Goal: Navigation & Orientation: Find specific page/section

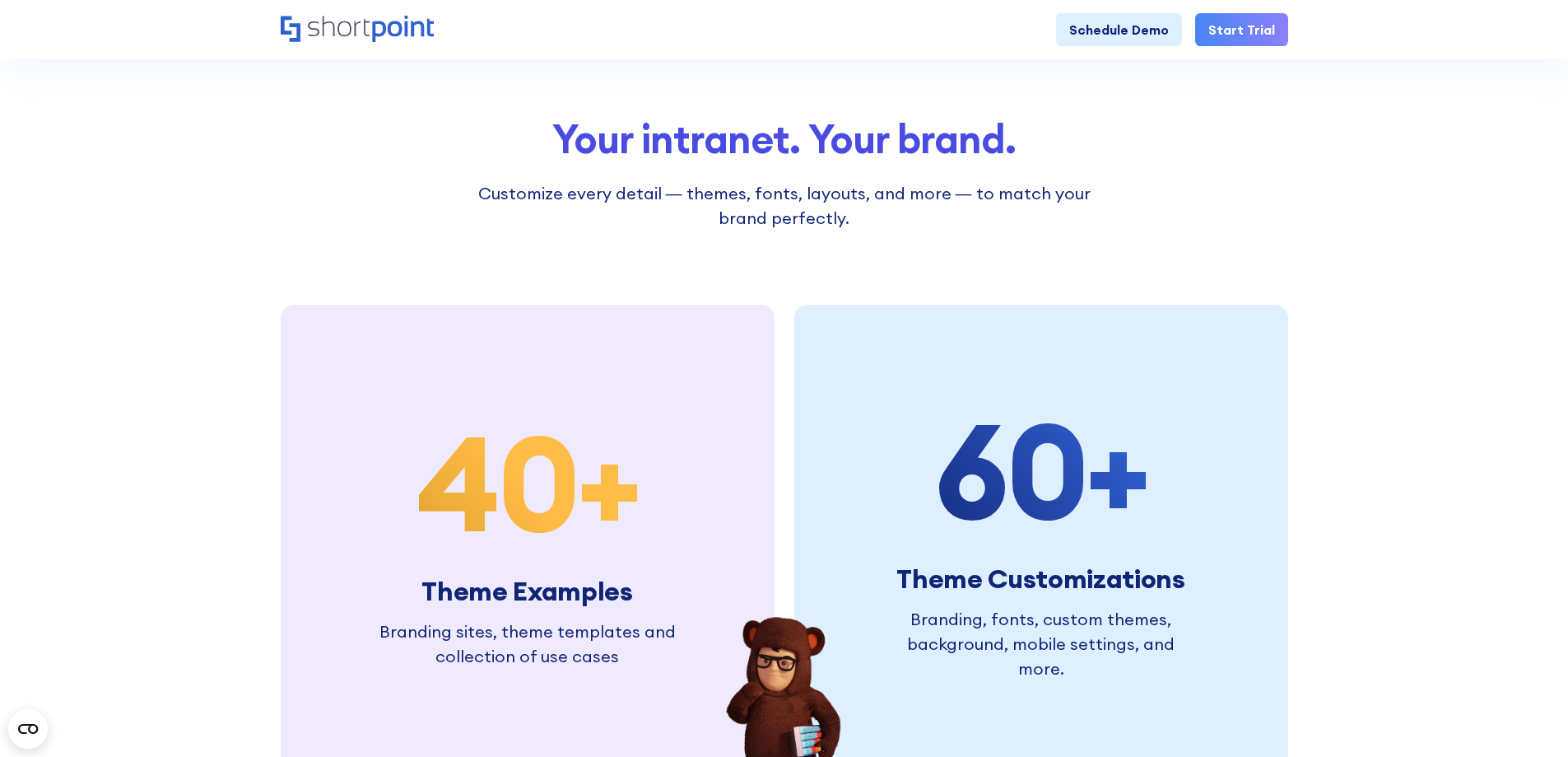
scroll to position [3789, 0]
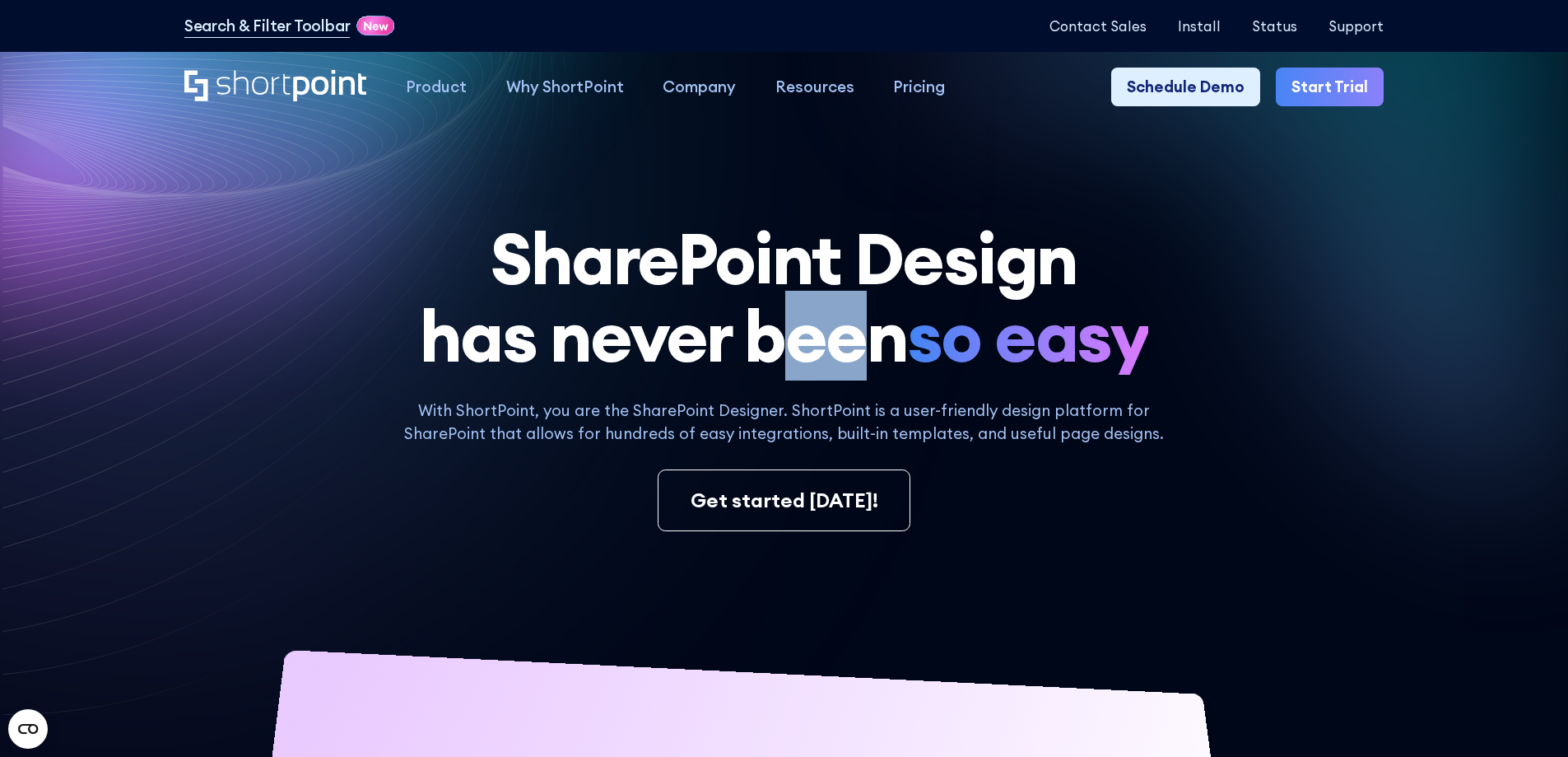
drag, startPoint x: 772, startPoint y: 356, endPoint x: 899, endPoint y: 350, distance: 127.1
click at [890, 351] on h1 "SharePoint Design has never been so easy" at bounding box center [784, 298] width 1200 height 156
click at [912, 349] on h1 "SharePoint Design has never been so easy" at bounding box center [784, 298] width 1200 height 156
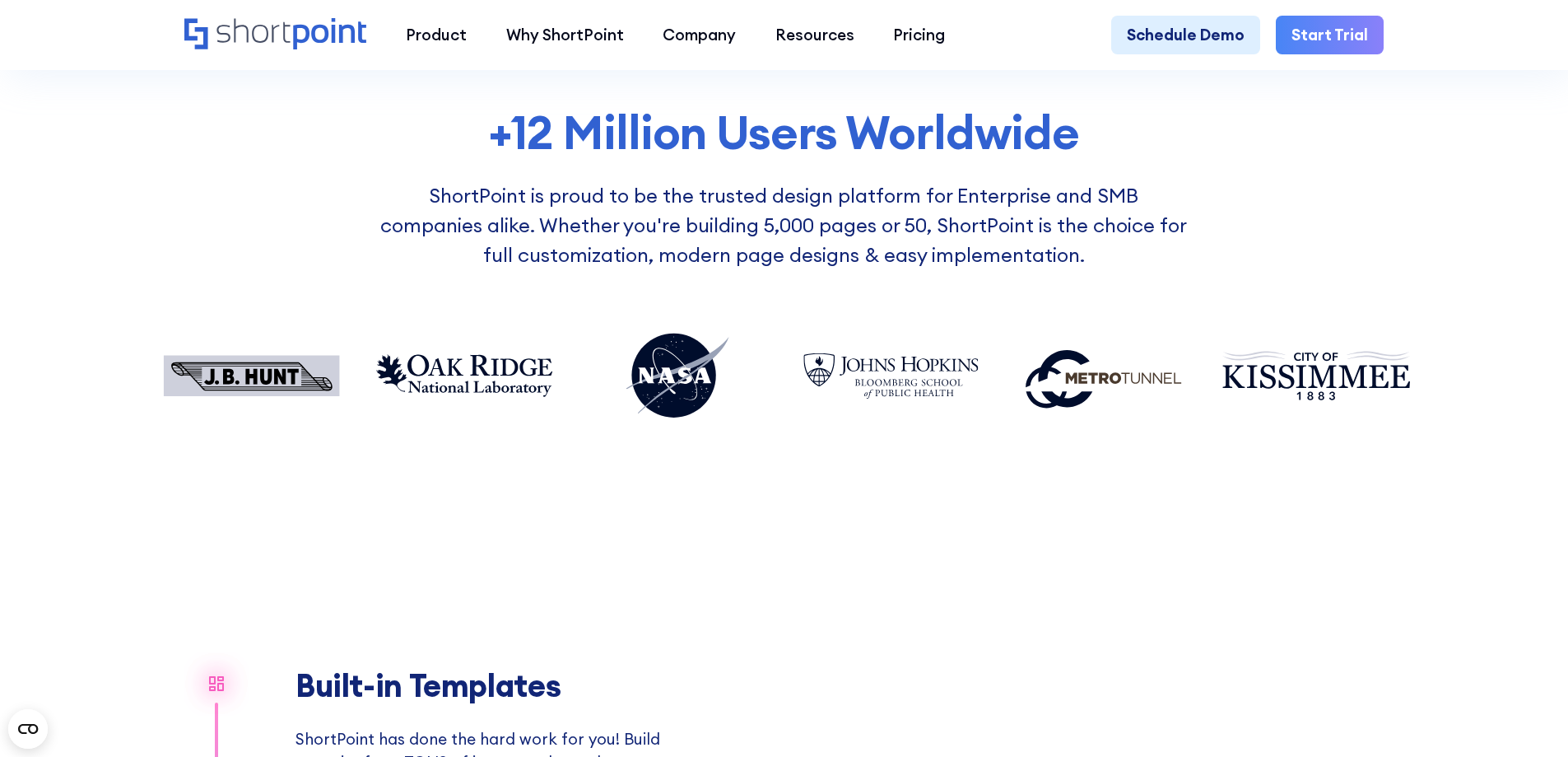
scroll to position [1318, 0]
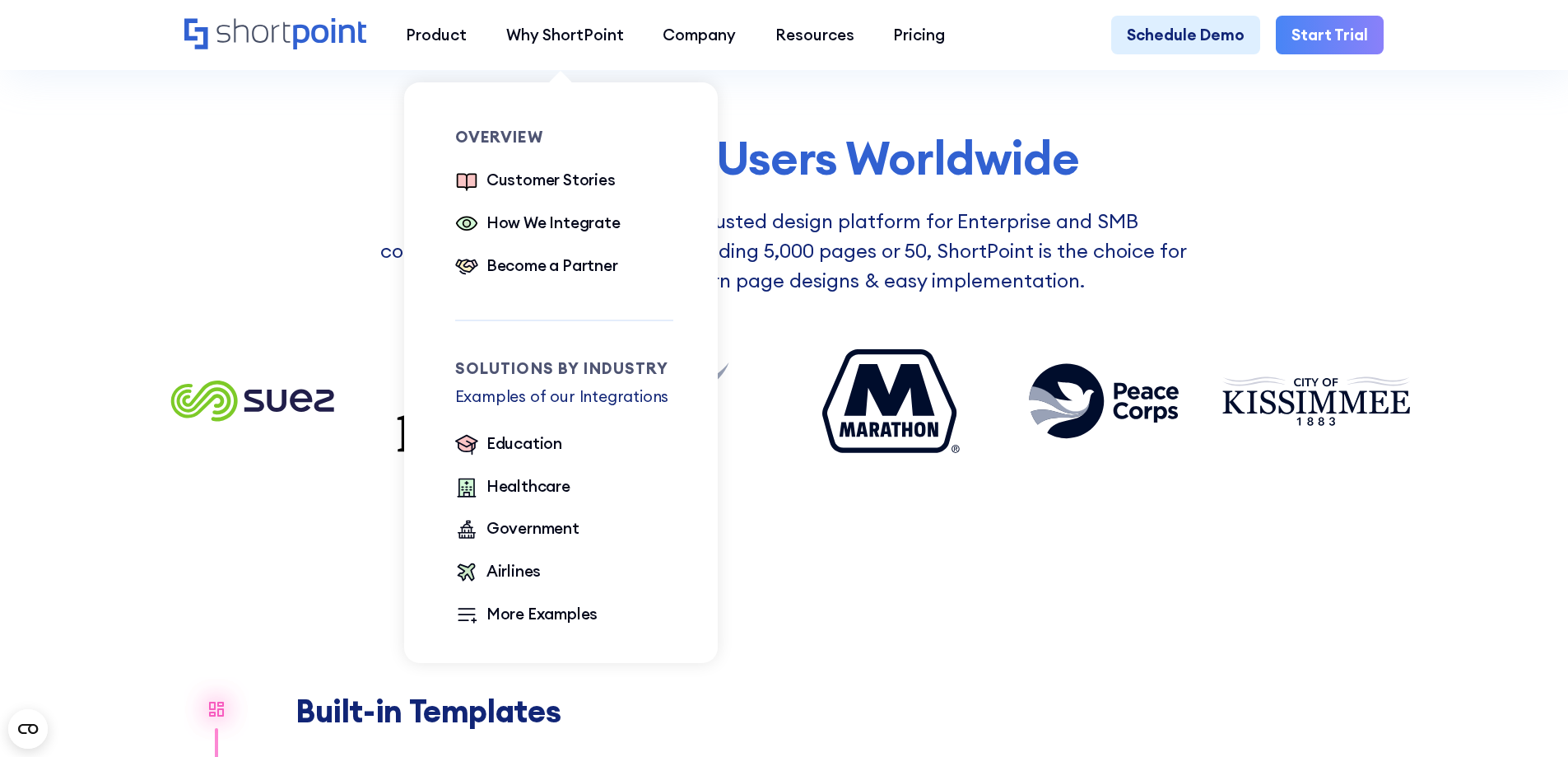
click at [554, 206] on ul "Customer Stories How We Integrate Become a Partner" at bounding box center [565, 224] width 219 height 112
click at [553, 217] on div "How We Integrate" at bounding box center [554, 223] width 134 height 24
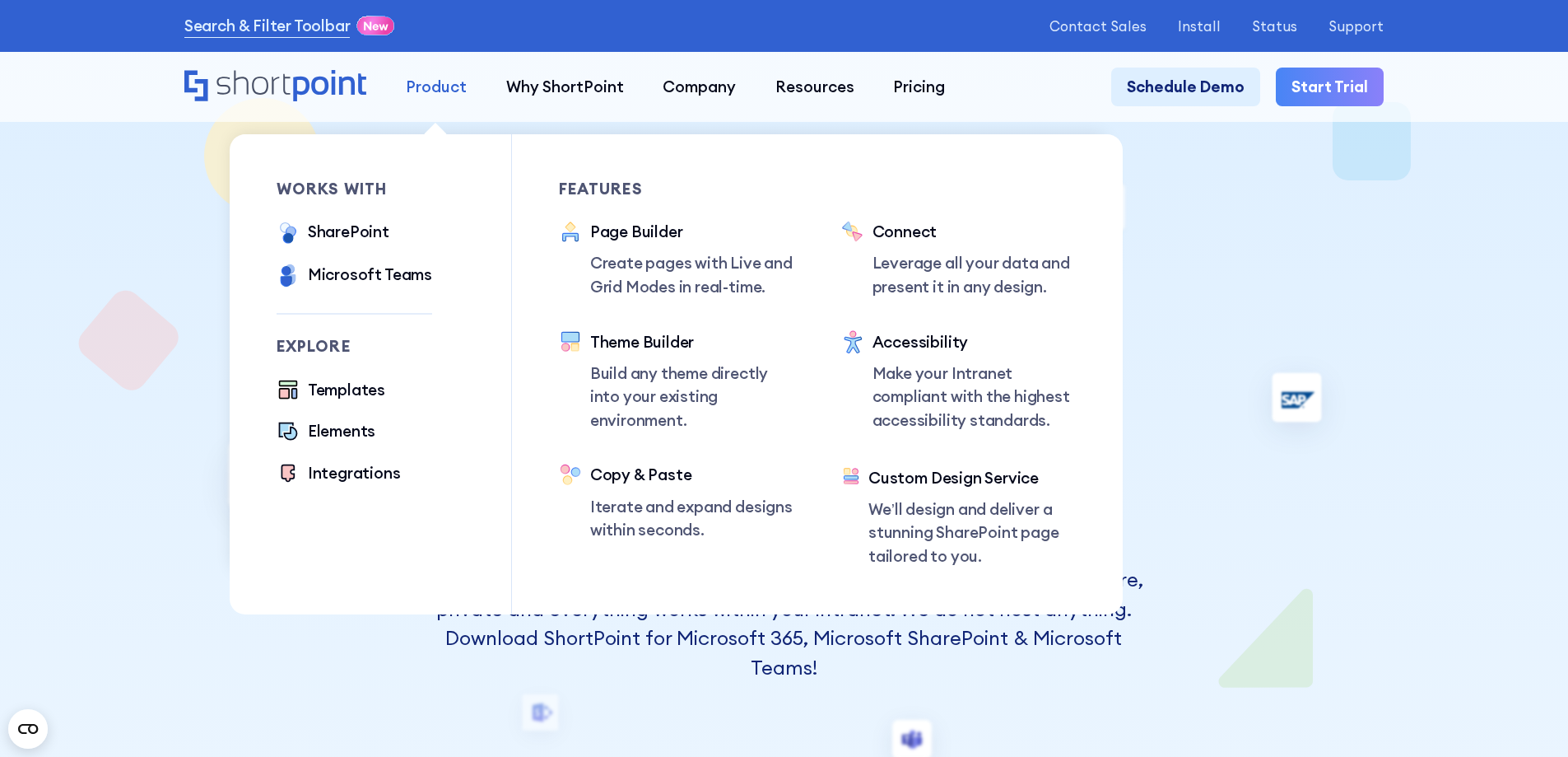
click at [431, 82] on div "Product" at bounding box center [436, 87] width 61 height 24
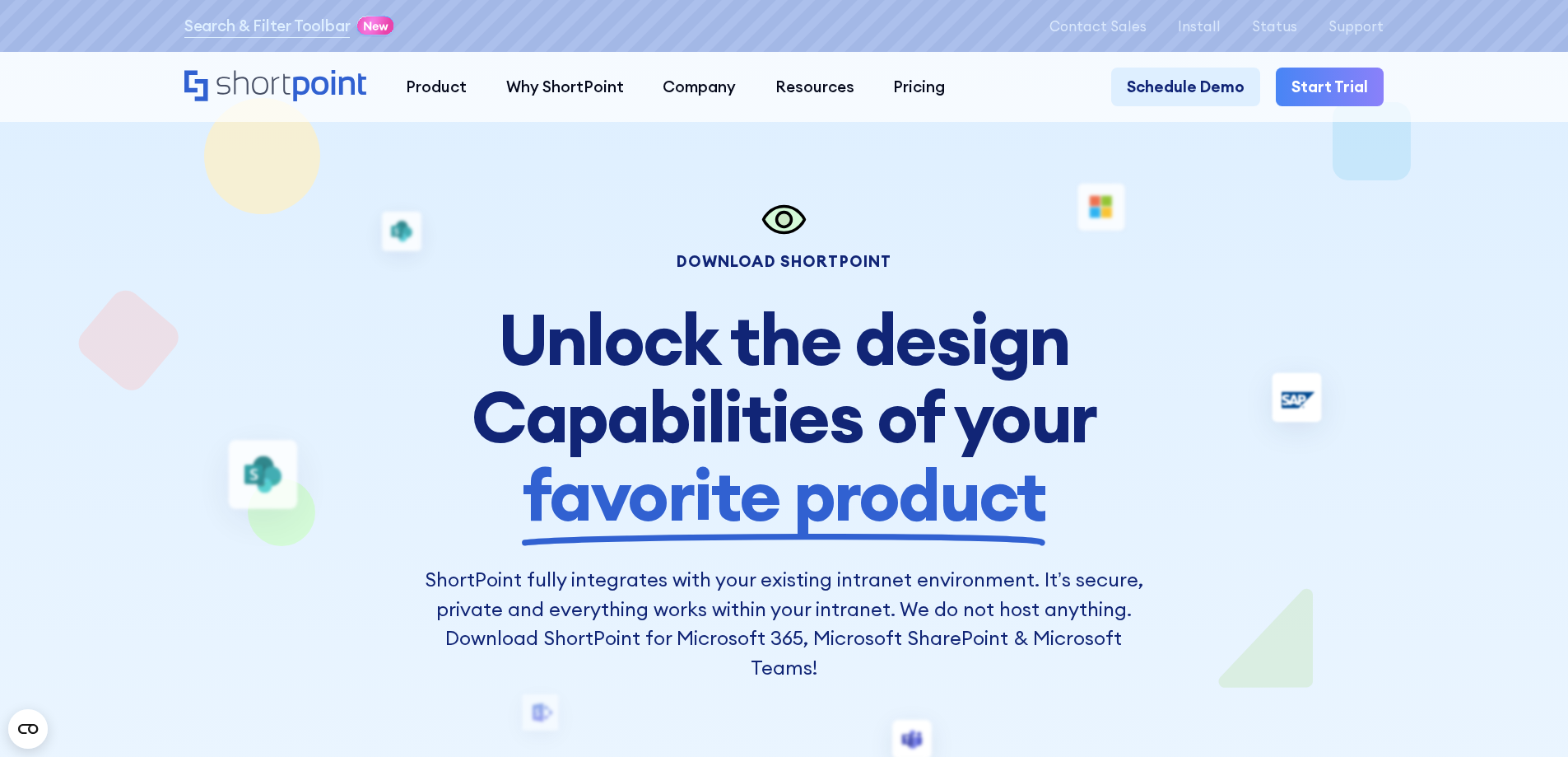
click at [277, 75] on icon "Home" at bounding box center [275, 86] width 182 height 32
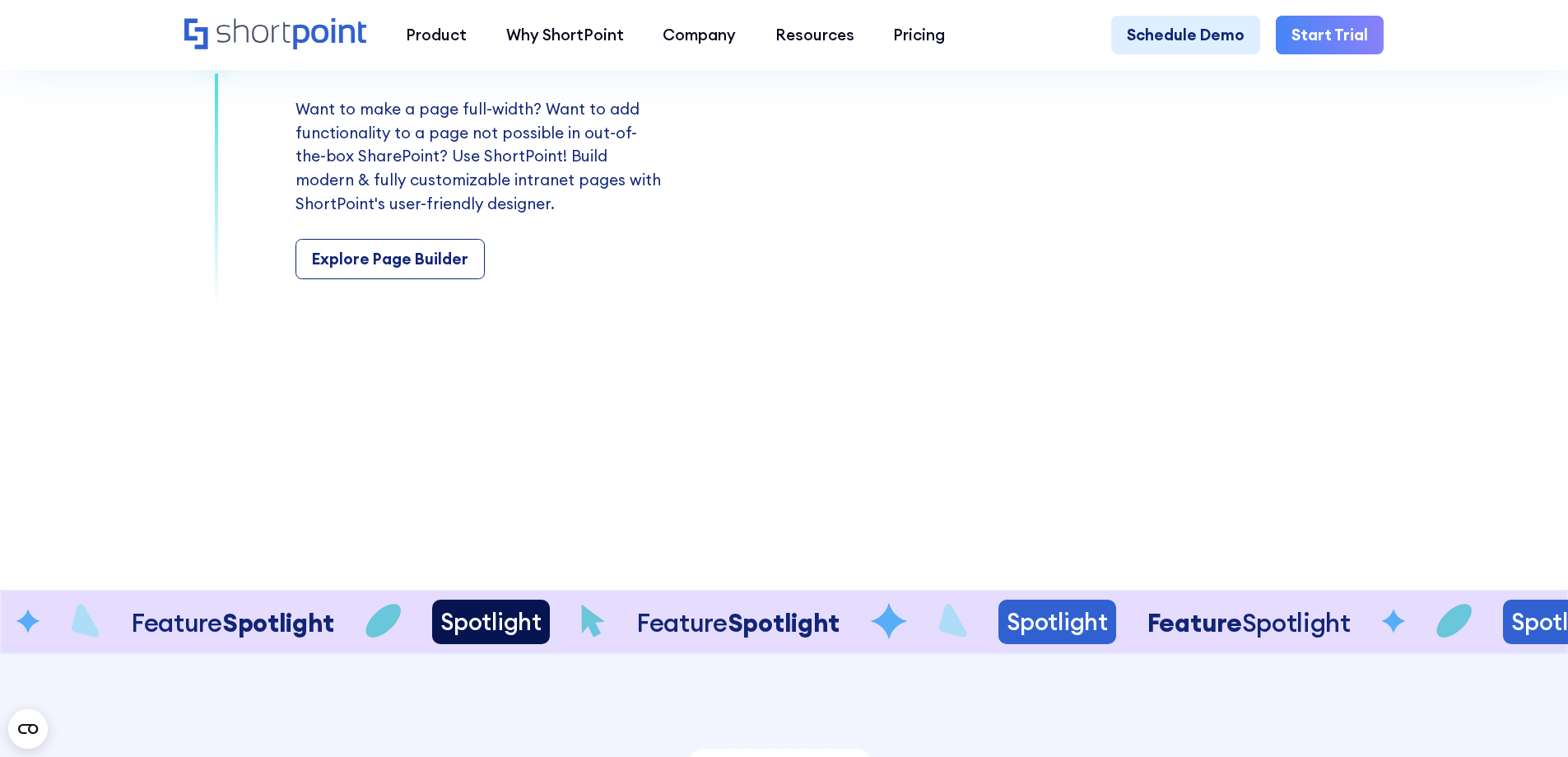
scroll to position [3542, 0]
